Goal: Task Accomplishment & Management: Use online tool/utility

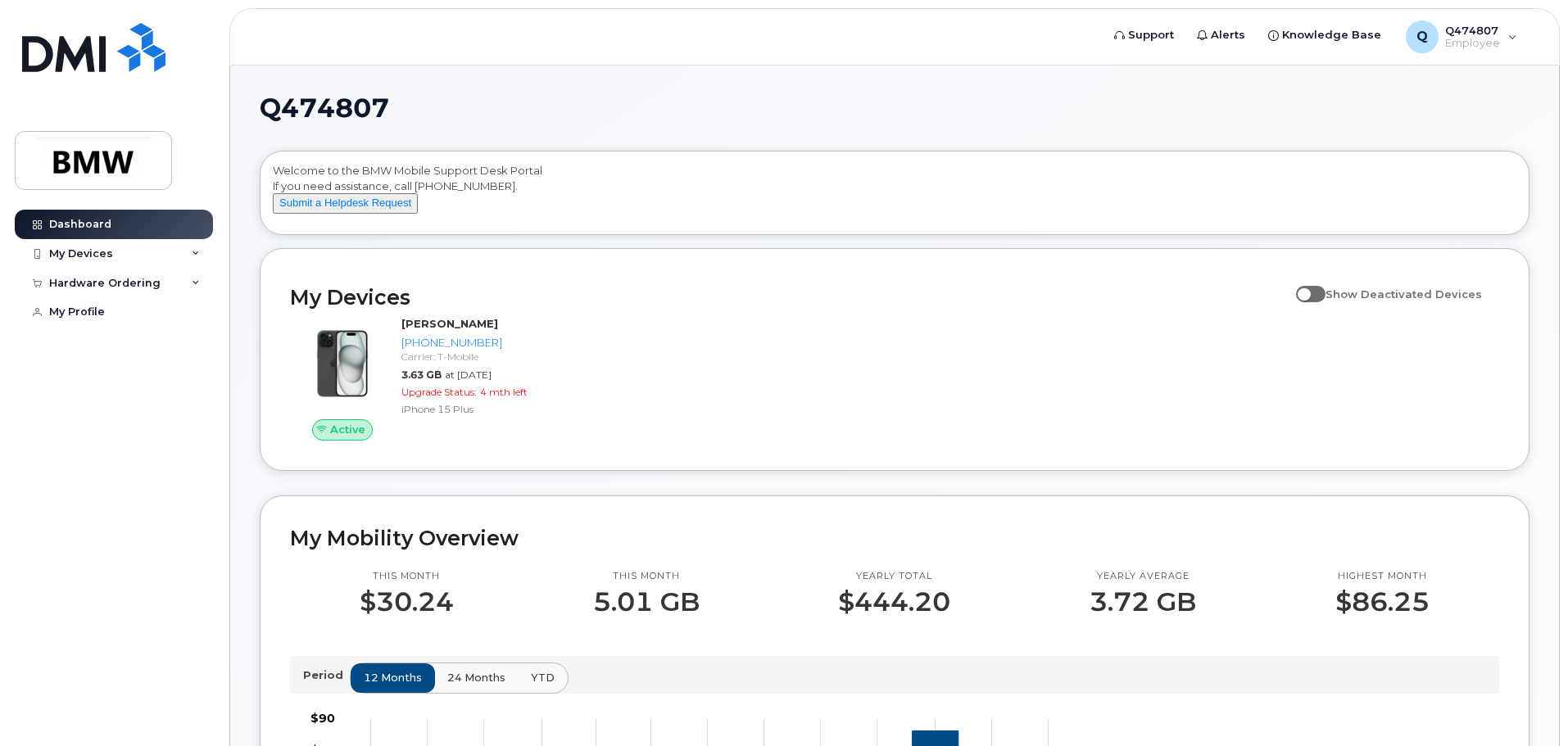
click at [663, 450] on div "Active [PERSON_NAME] [PHONE_NUMBER] Carrier: T-Mobile 3.63 GB at [DATE] Upgrade…" at bounding box center [895, 378] width 1230 height 144
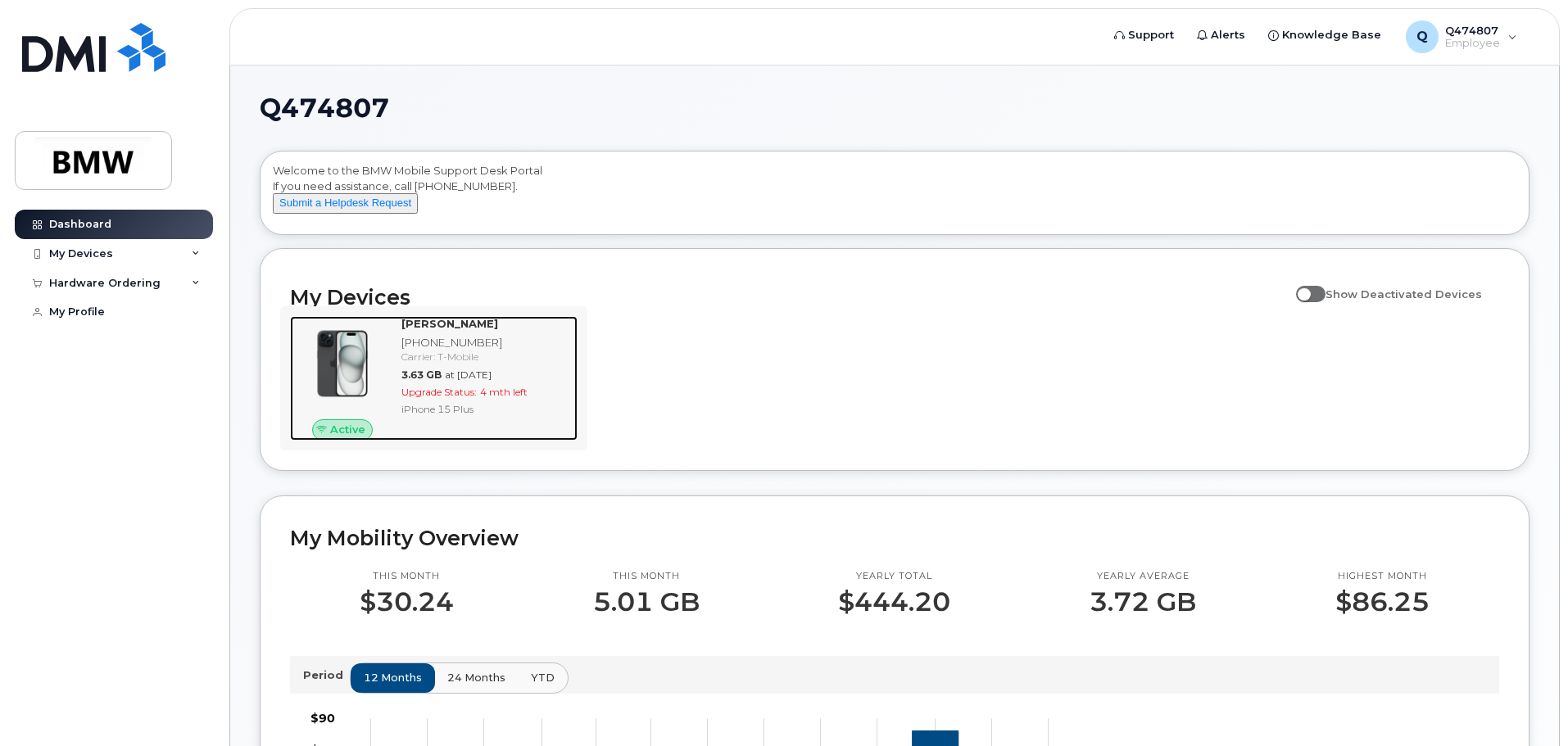
click at [360, 401] on img at bounding box center [342, 363] width 79 height 79
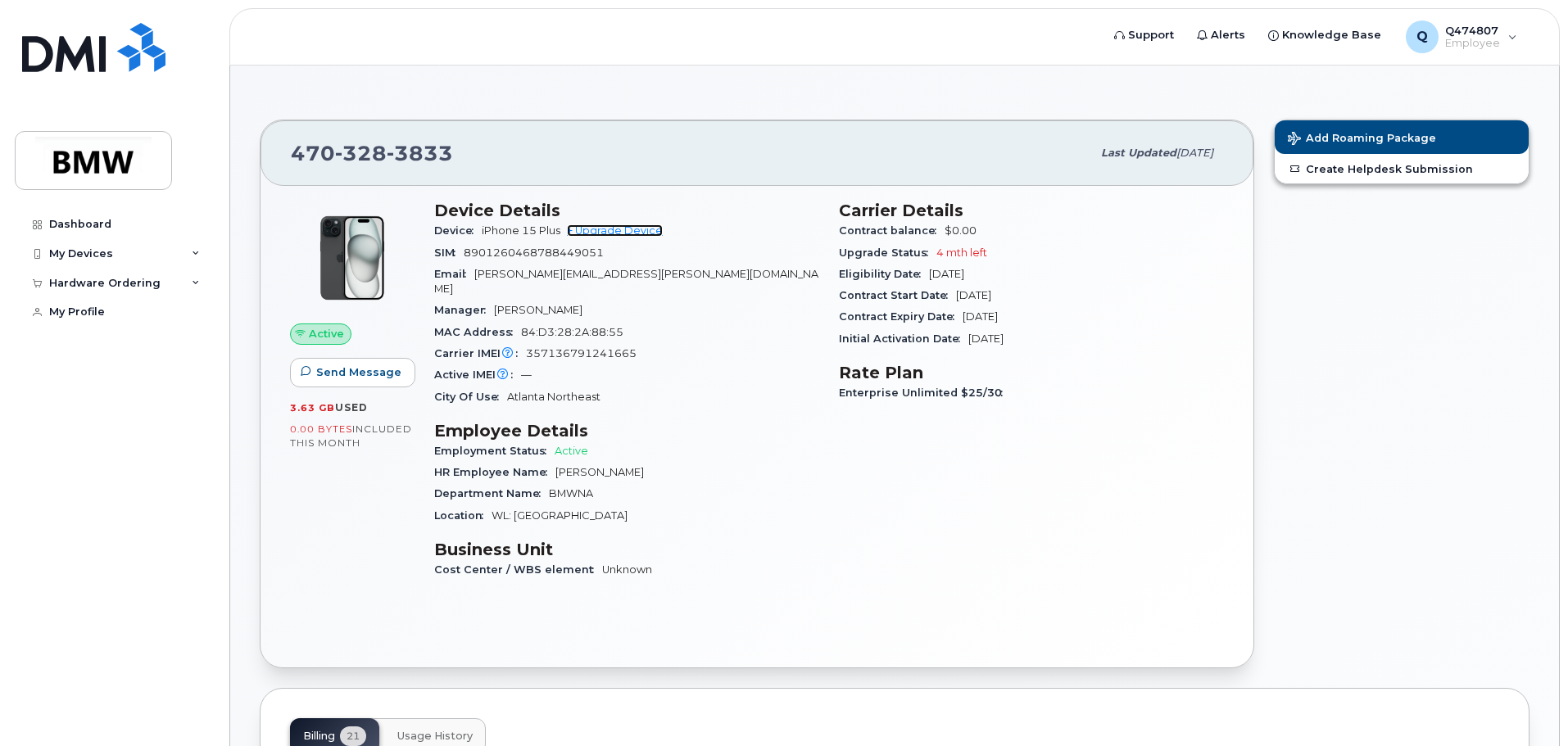
click at [621, 226] on link "+ Upgrade Device" at bounding box center [615, 231] width 96 height 12
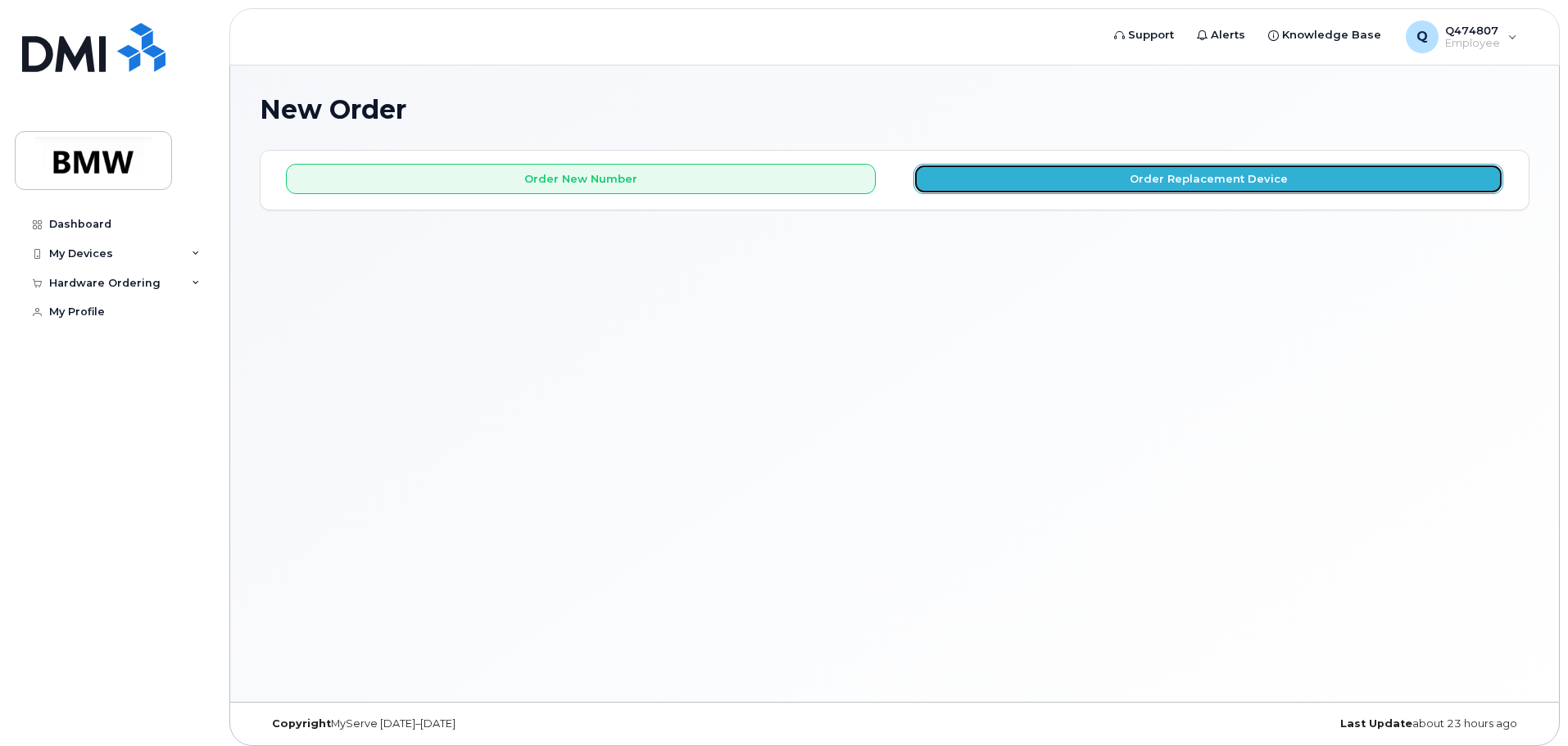
click at [1189, 179] on button "Order Replacement Device" at bounding box center [1208, 179] width 590 height 30
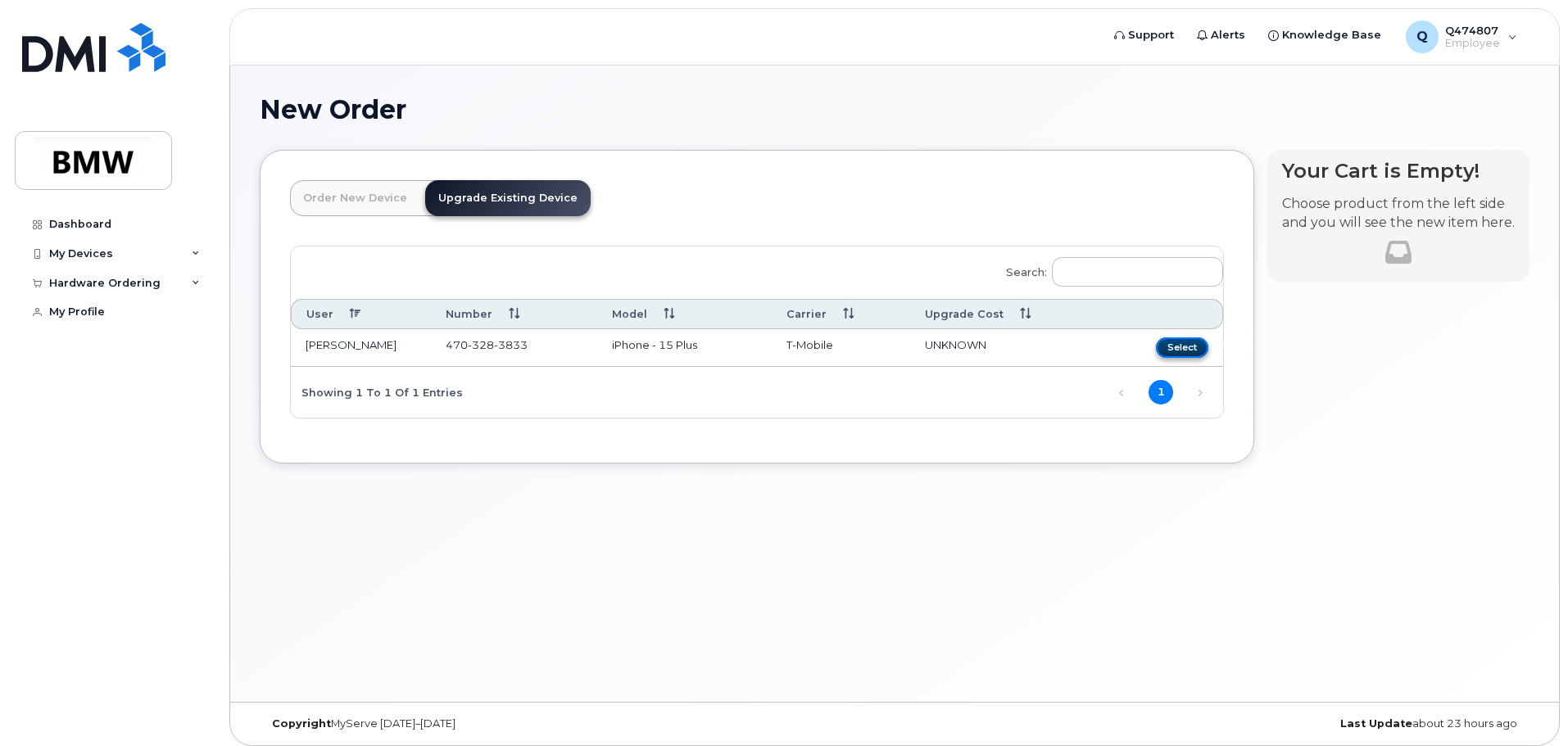
click at [1178, 345] on button "Select" at bounding box center [1182, 347] width 52 height 20
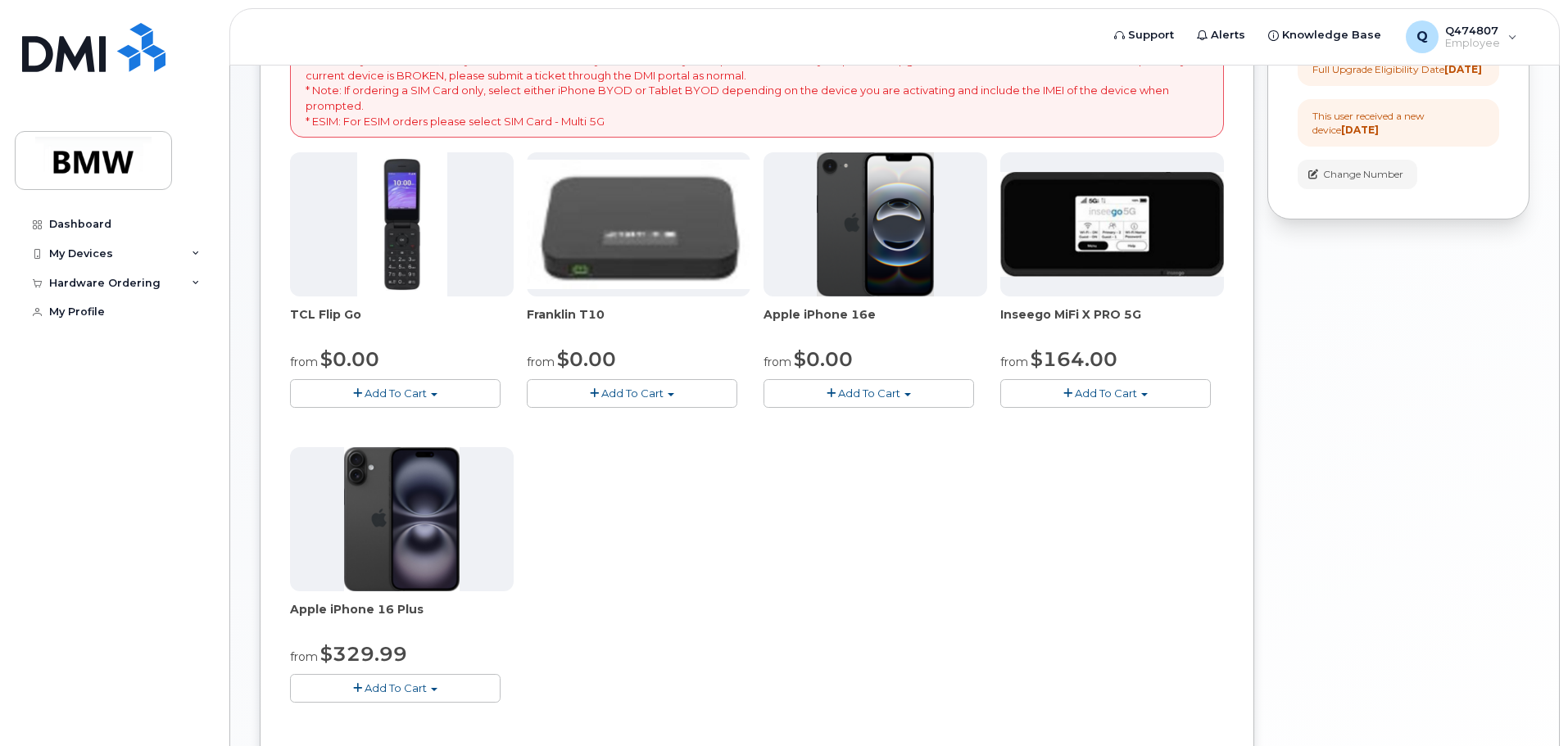
scroll to position [328, 0]
